Goal: Task Accomplishment & Management: Complete application form

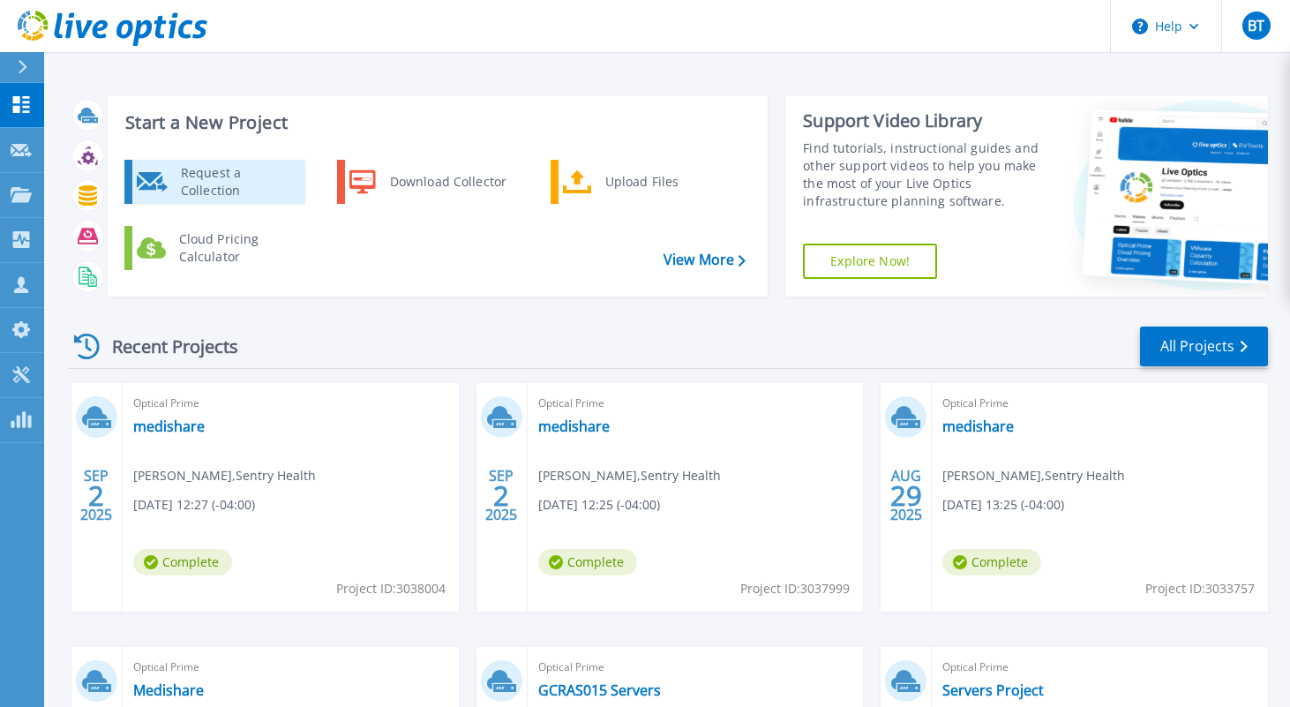
click at [224, 183] on div "Request a Collection" at bounding box center [236, 181] width 129 height 35
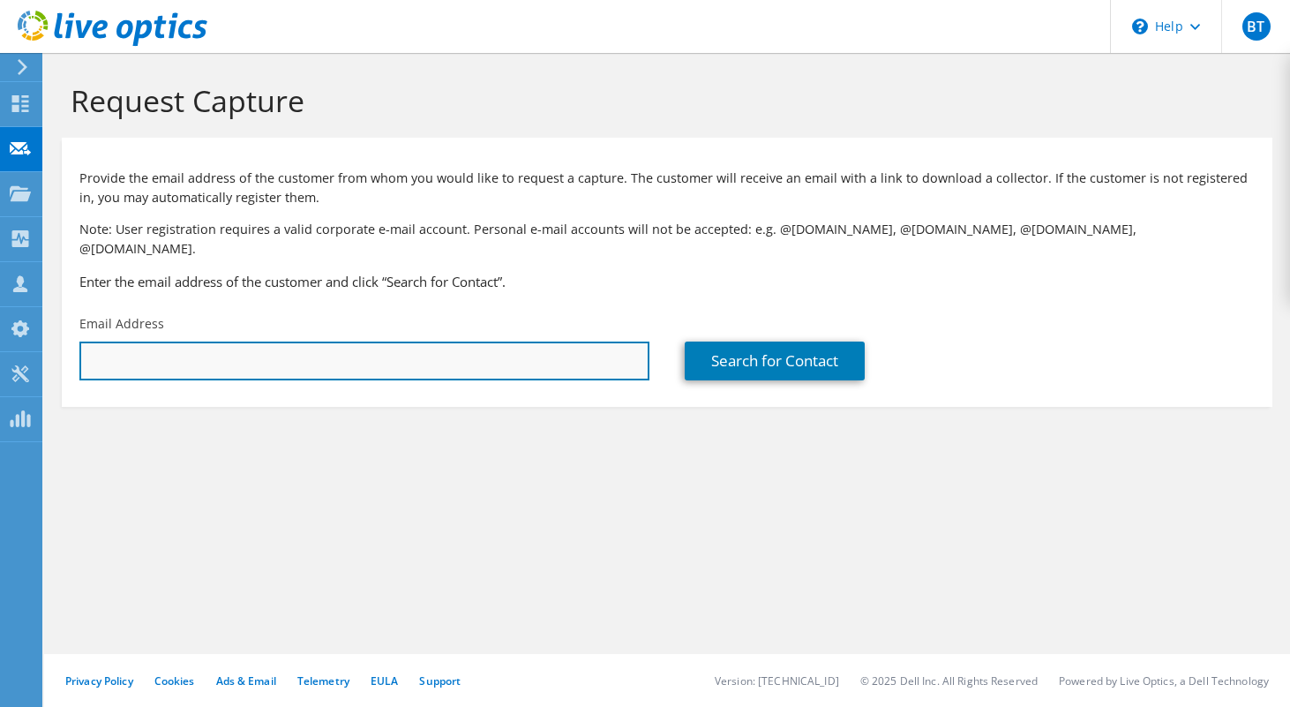
click at [165, 356] on input "text" at bounding box center [364, 361] width 570 height 39
paste input "jonathan.nelson@ttgi.com"
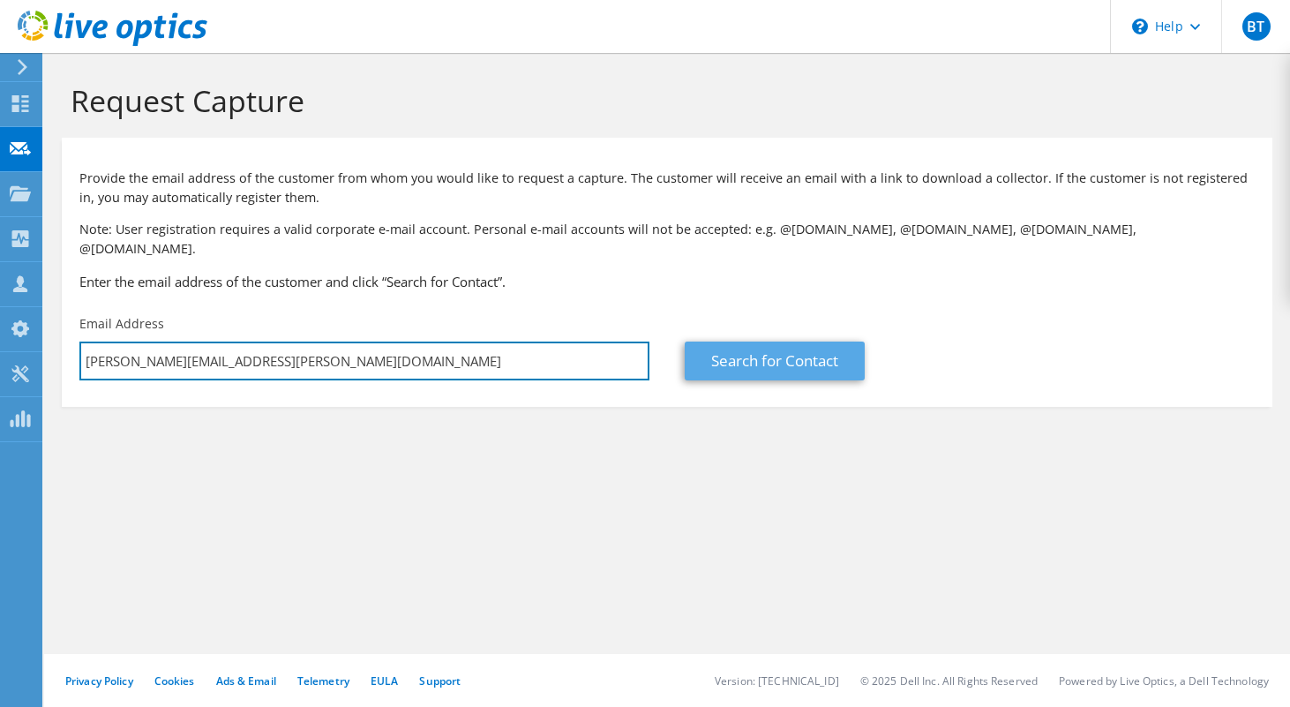
type input "jonathan.nelson@ttgi.com"
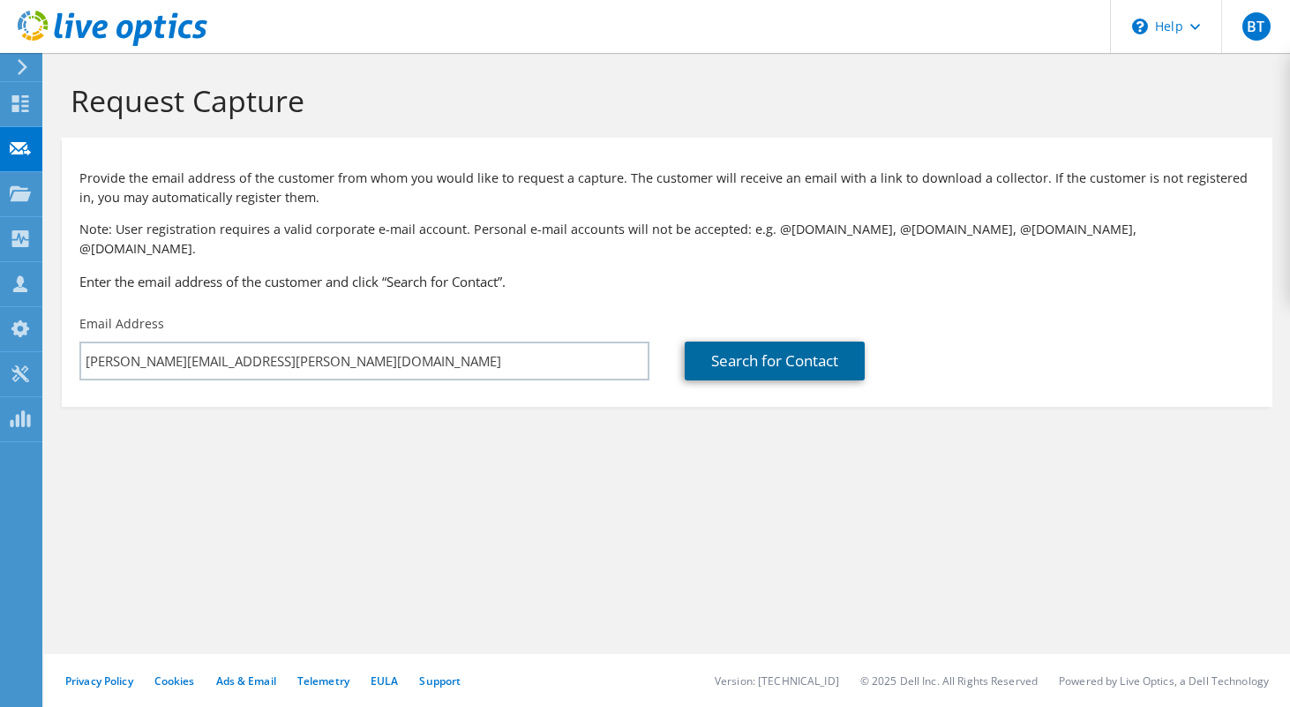
click at [782, 342] on link "Search for Contact" at bounding box center [775, 361] width 180 height 39
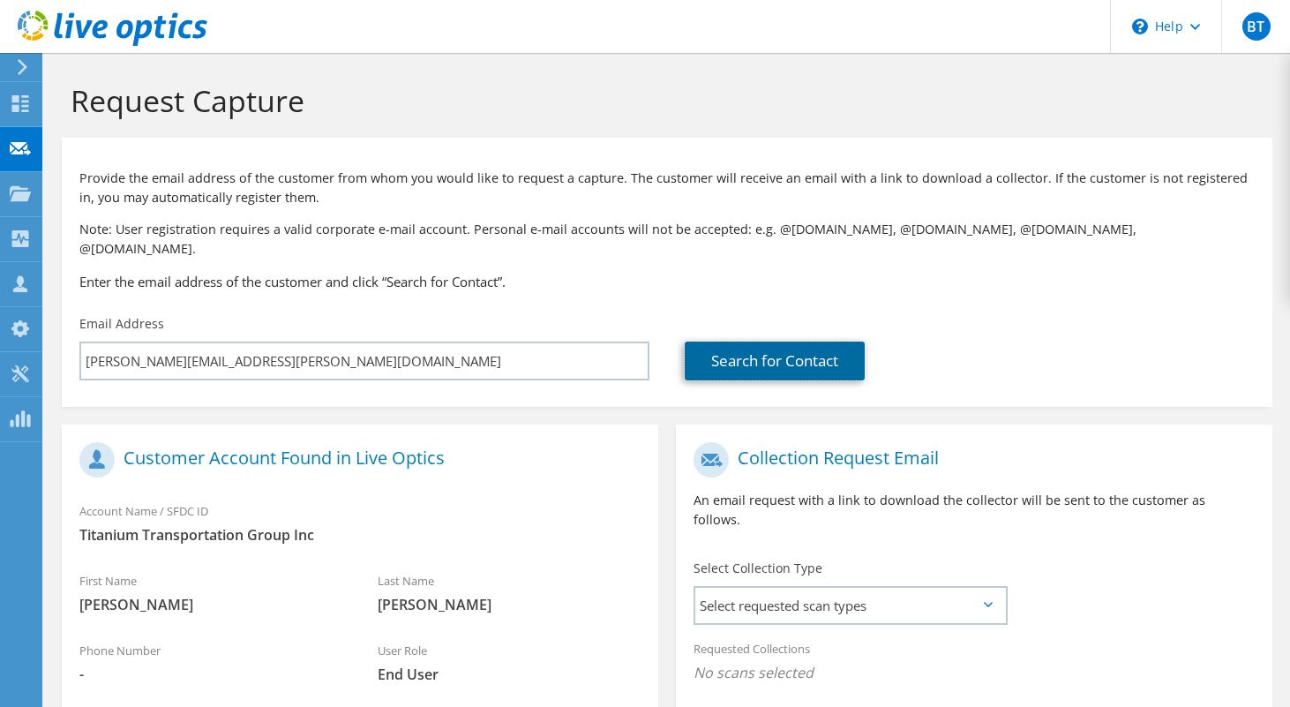
scroll to position [126, 0]
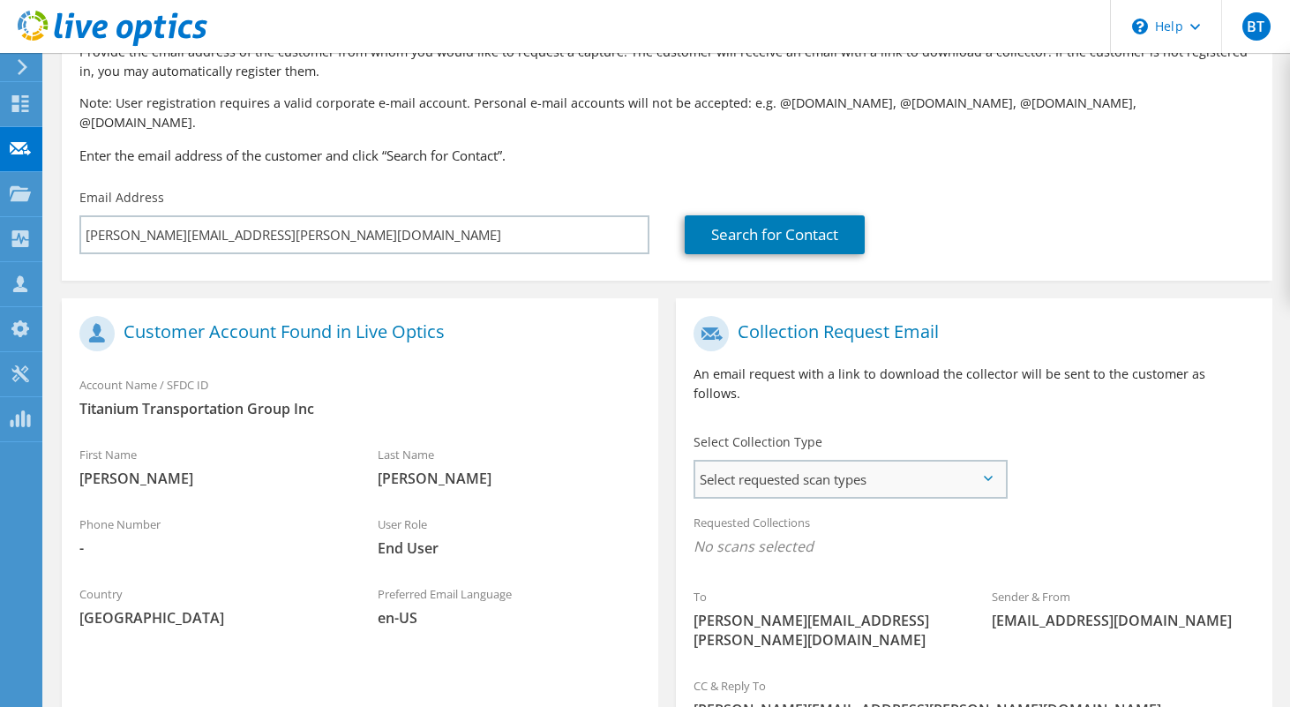
click at [727, 462] on span "Select requested scan types" at bounding box center [850, 479] width 310 height 35
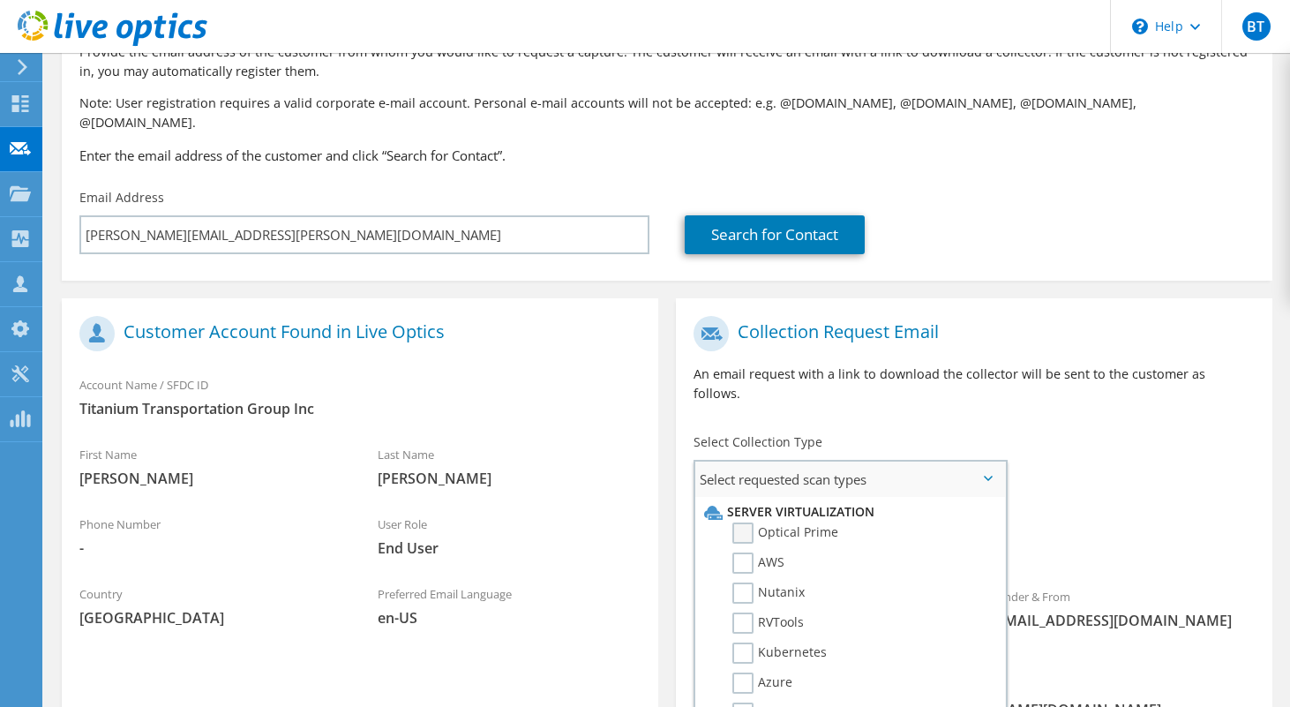
click at [741, 522] on label "Optical Prime" at bounding box center [786, 532] width 106 height 21
click at [0, 0] on input "Optical Prime" at bounding box center [0, 0] width 0 height 0
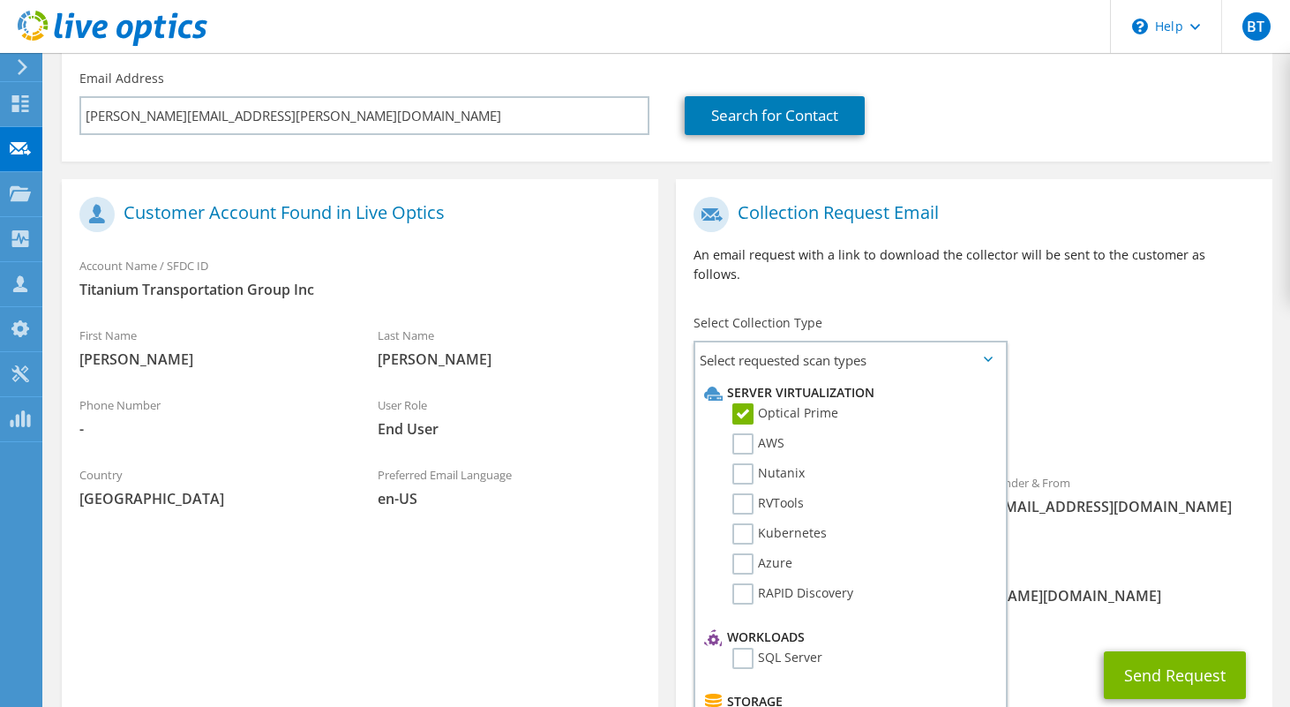
scroll to position [284, 0]
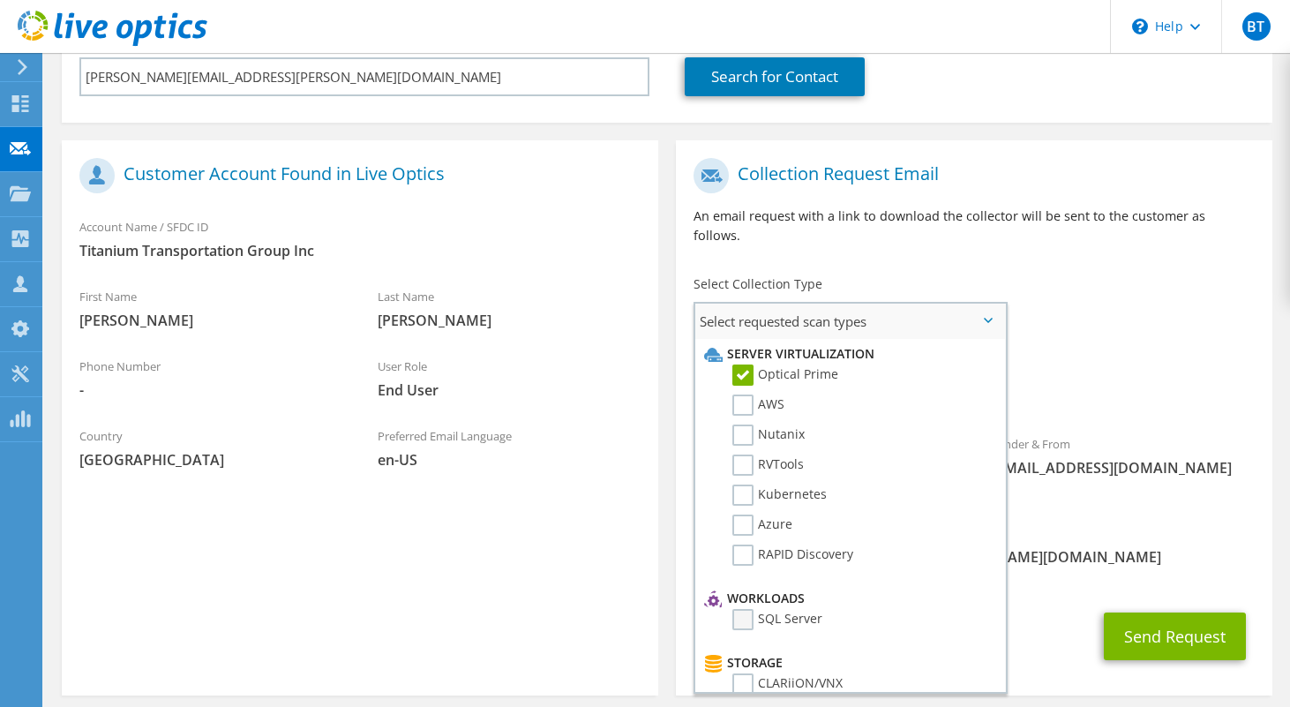
click at [738, 609] on label "SQL Server" at bounding box center [778, 619] width 90 height 21
click at [0, 0] on input "SQL Server" at bounding box center [0, 0] width 0 height 0
click at [1169, 613] on button "Send Request" at bounding box center [1175, 637] width 142 height 48
